Goal: Find specific page/section: Find specific page/section

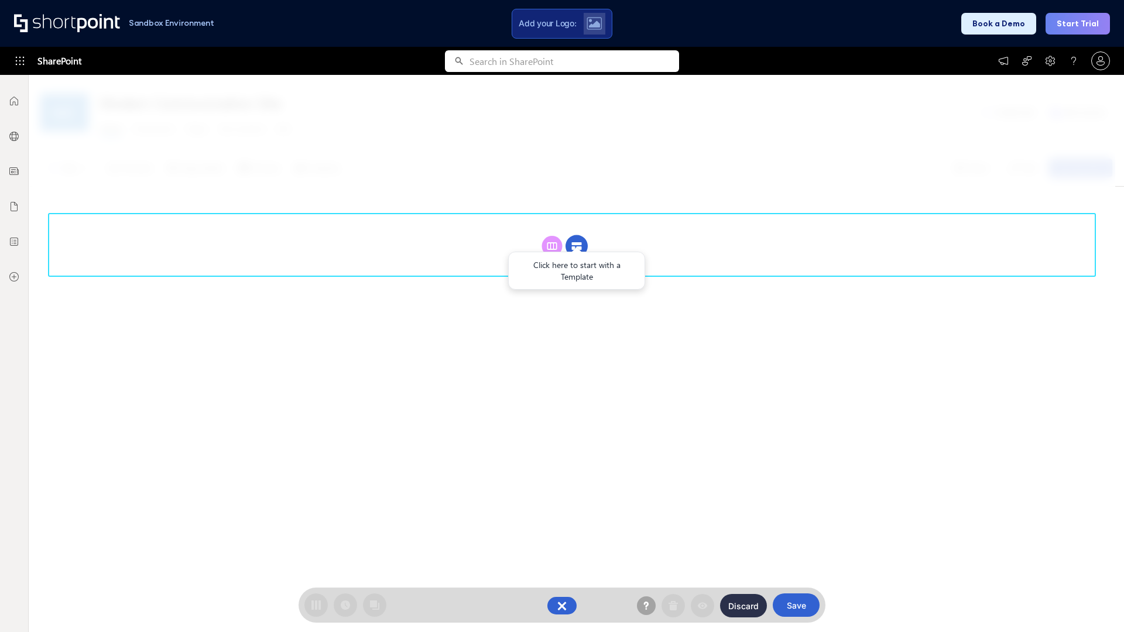
click at [577, 246] on circle at bounding box center [576, 246] width 22 height 22
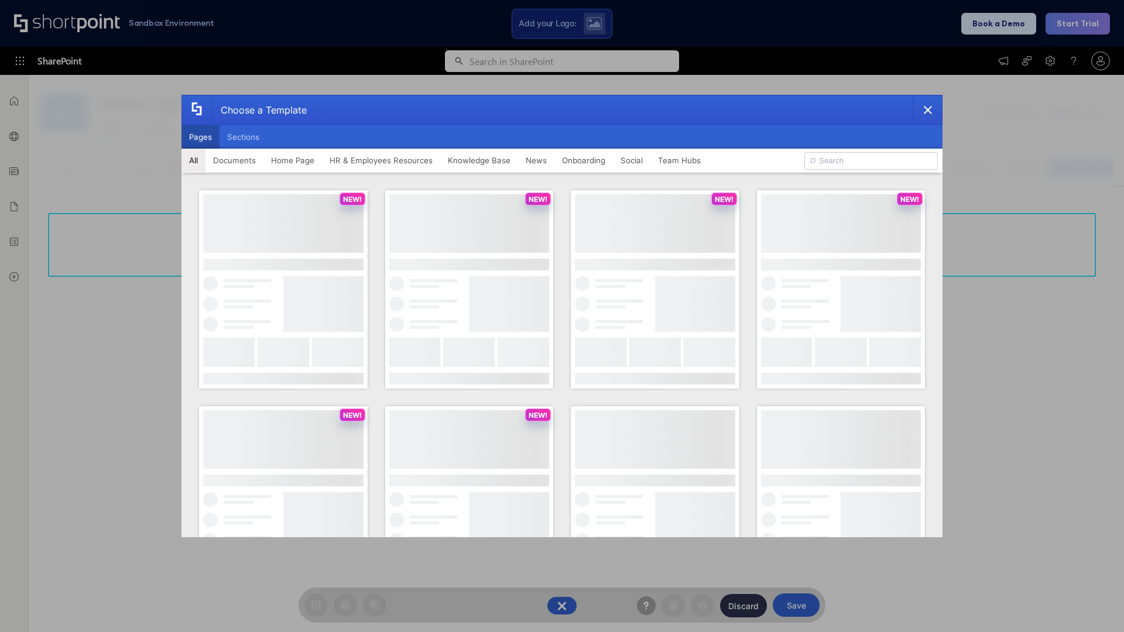
click at [200, 137] on button "Pages" at bounding box center [200, 136] width 38 height 23
type input "Onboarding 1"
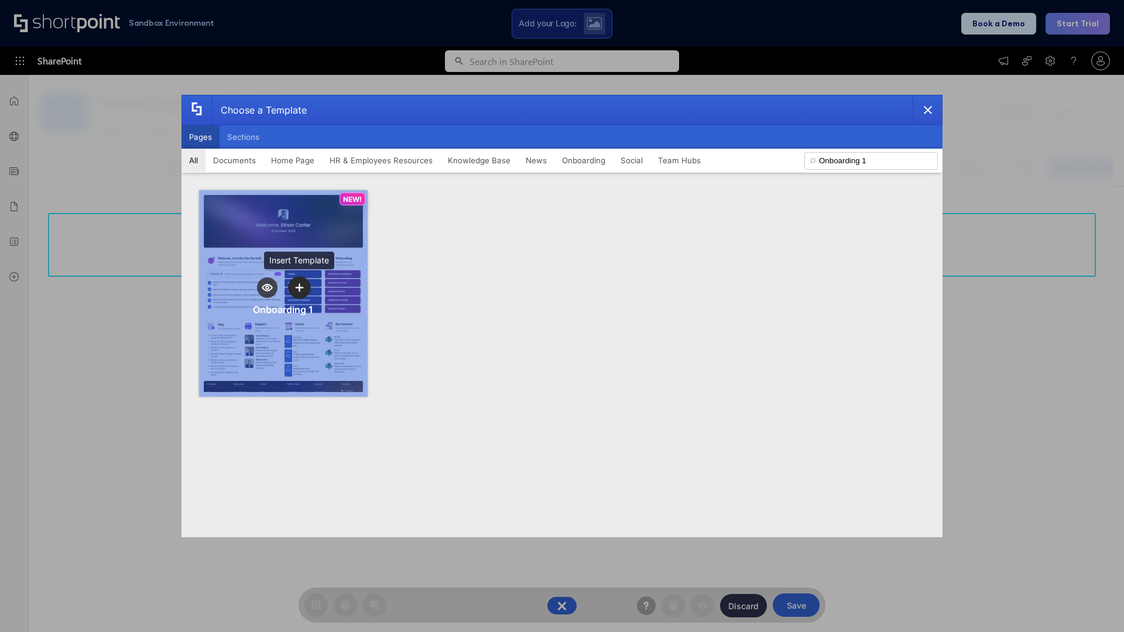
click at [299, 287] on icon "template selector" at bounding box center [299, 287] width 8 height 8
